Goal: Task Accomplishment & Management: Complete application form

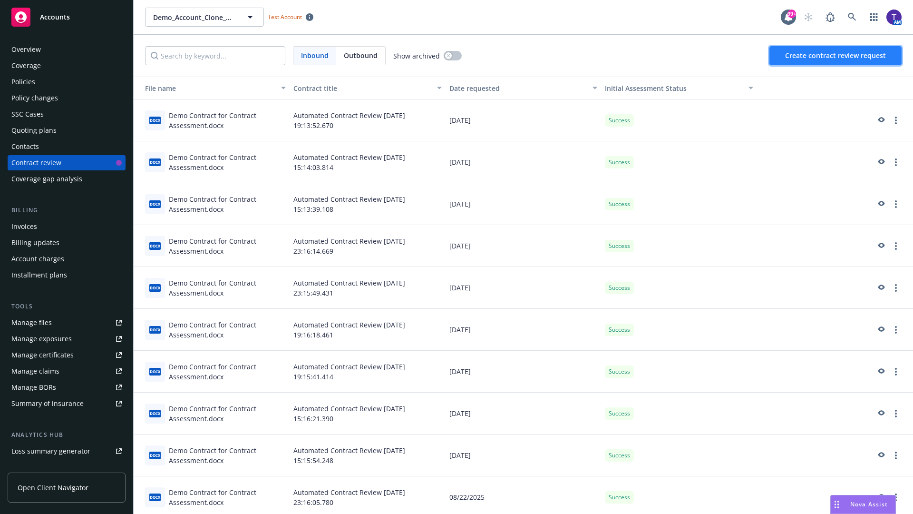
click at [836, 56] on span "Create contract review request" at bounding box center [835, 55] width 101 height 9
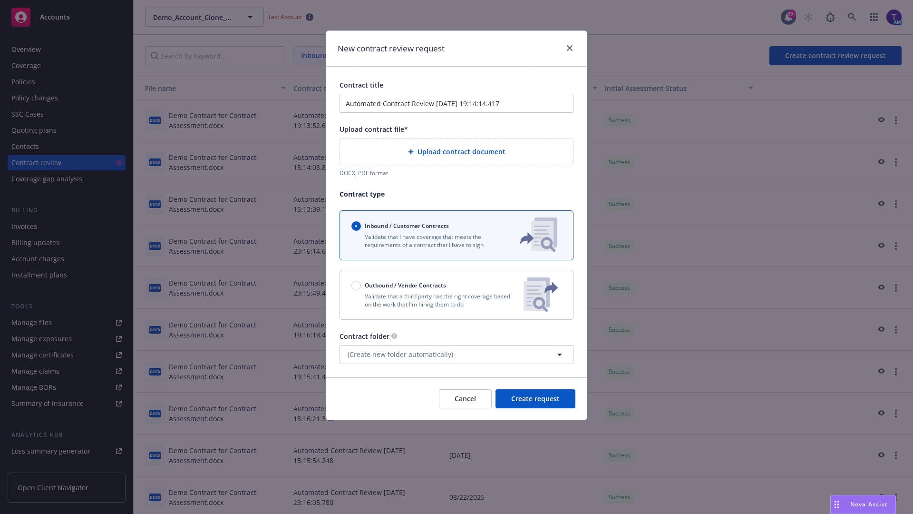
type input "Automated Contract Review [DATE] 19:14:14.417"
click at [457, 294] on p "Validate that a third party has the right coverage based on the work that I'm h…" at bounding box center [434, 300] width 165 height 16
radio input "false"
radio input "true"
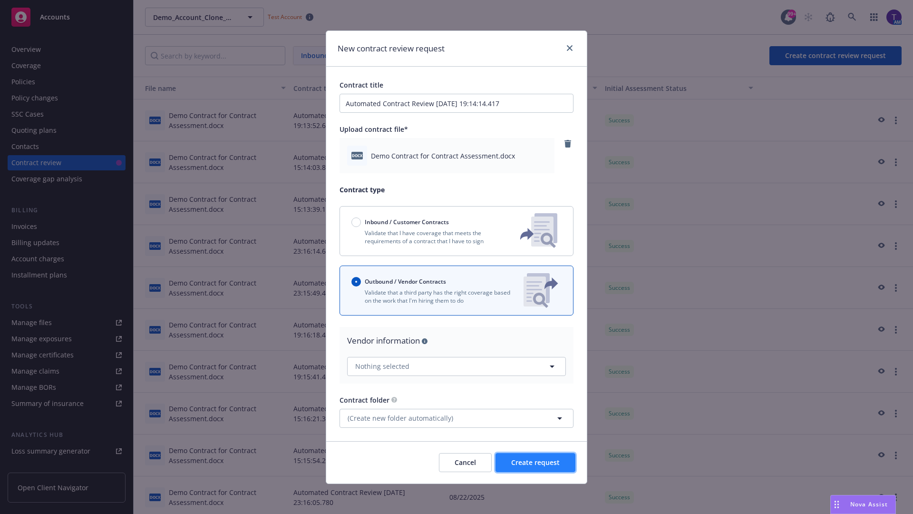
click at [536, 462] on span "Create request" at bounding box center [535, 462] width 49 height 9
